Goal: Communication & Community: Answer question/provide support

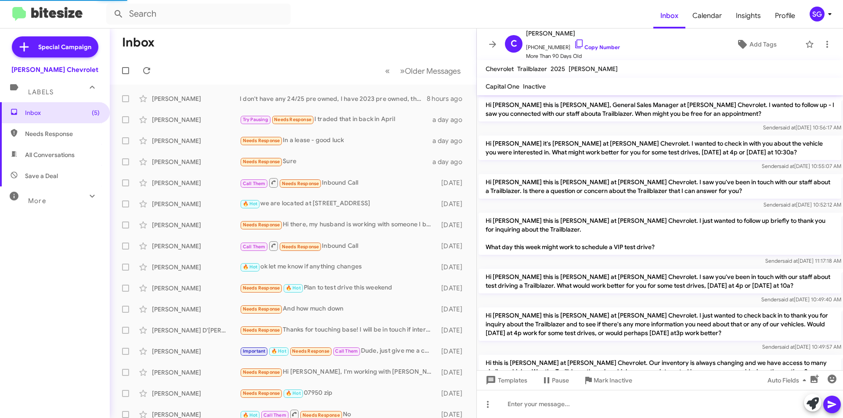
scroll to position [183, 0]
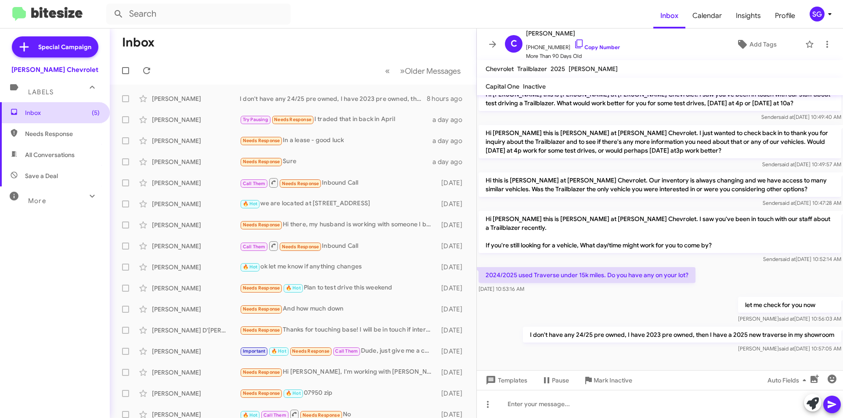
click at [58, 112] on span "Inbox (5)" at bounding box center [62, 112] width 75 height 9
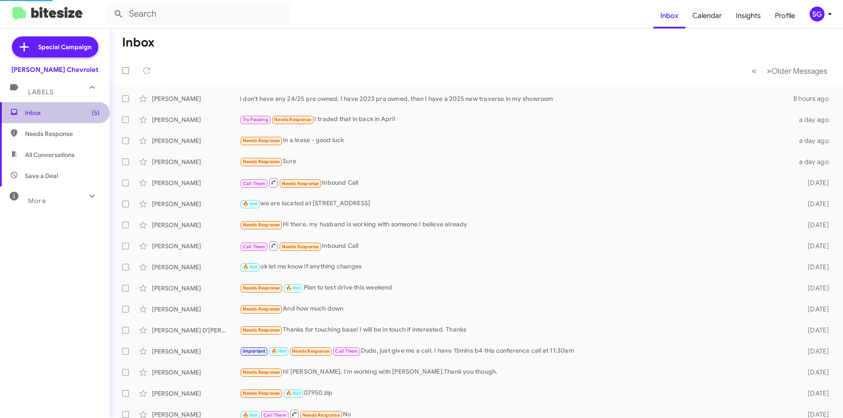
click at [58, 112] on span "Inbox (5)" at bounding box center [62, 112] width 75 height 9
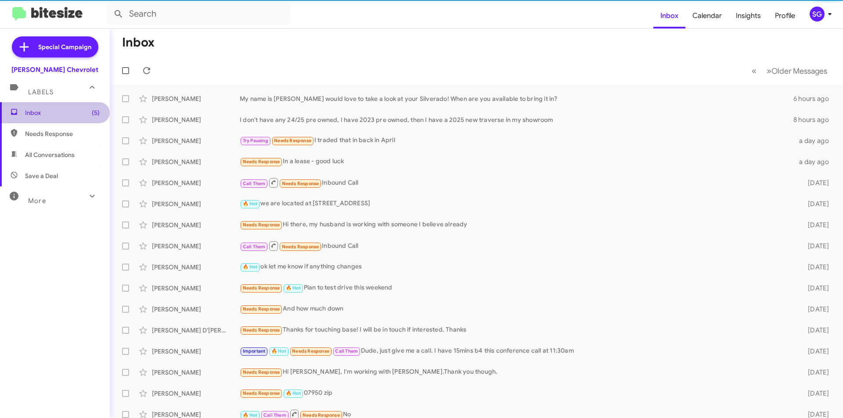
click at [58, 112] on span "Inbox (5)" at bounding box center [62, 112] width 75 height 9
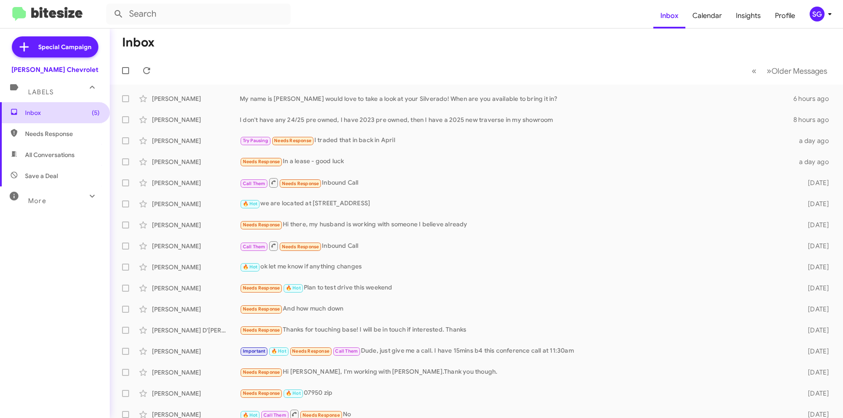
click at [58, 112] on span "Inbox (5)" at bounding box center [62, 112] width 75 height 9
click at [148, 71] on icon at bounding box center [146, 70] width 11 height 11
